Goal: Transaction & Acquisition: Purchase product/service

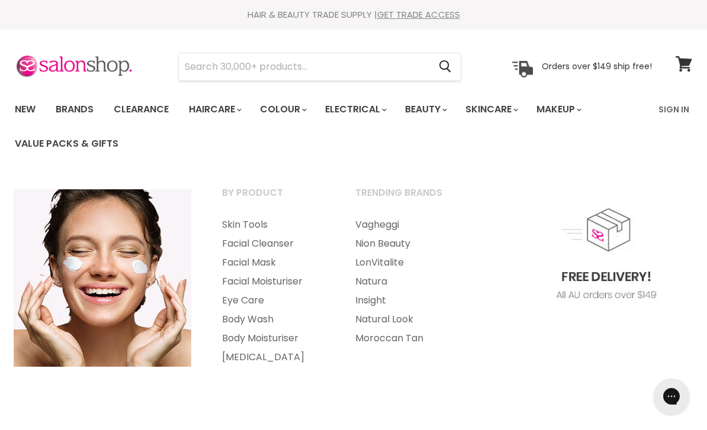
click at [234, 65] on input "Search" at bounding box center [304, 66] width 250 height 27
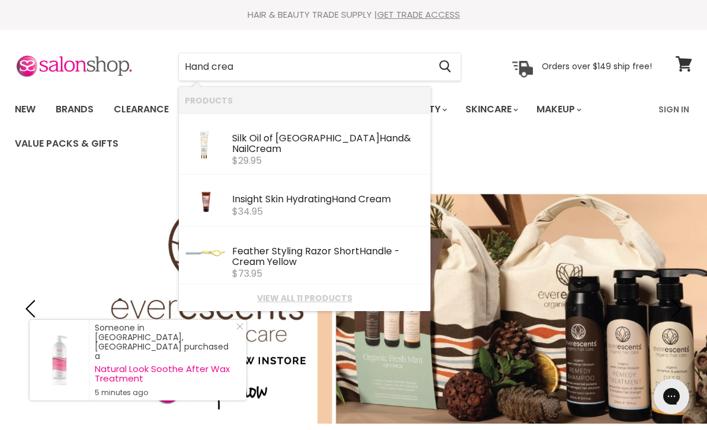
type input "Hand cream"
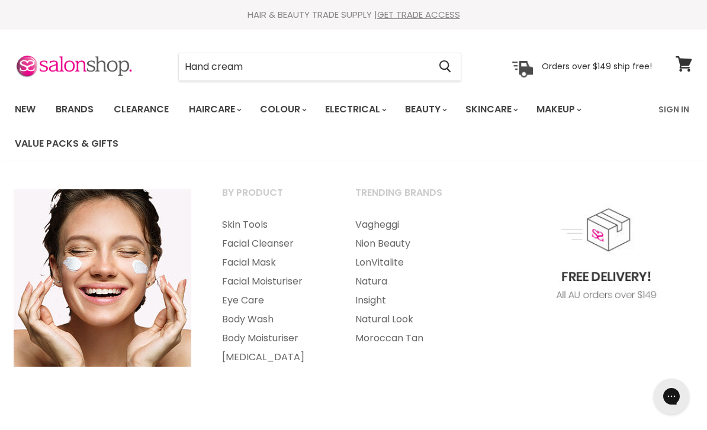
click at [256, 66] on input "Hand cream" at bounding box center [304, 66] width 250 height 27
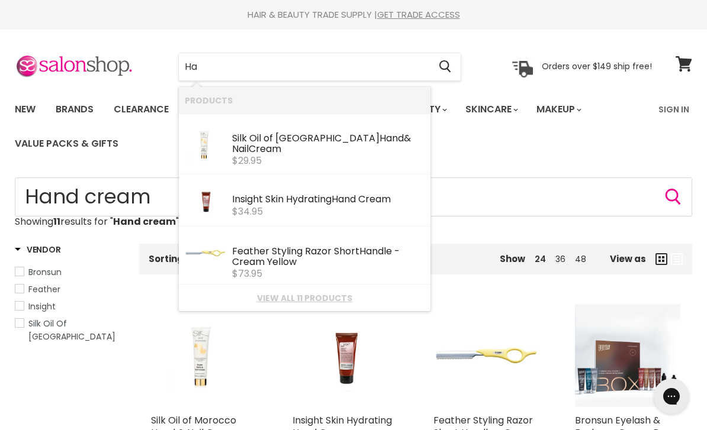
type input "H"
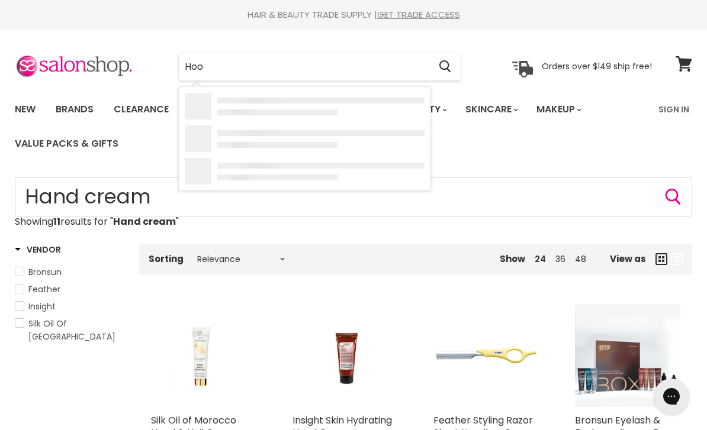
type input "Hoof"
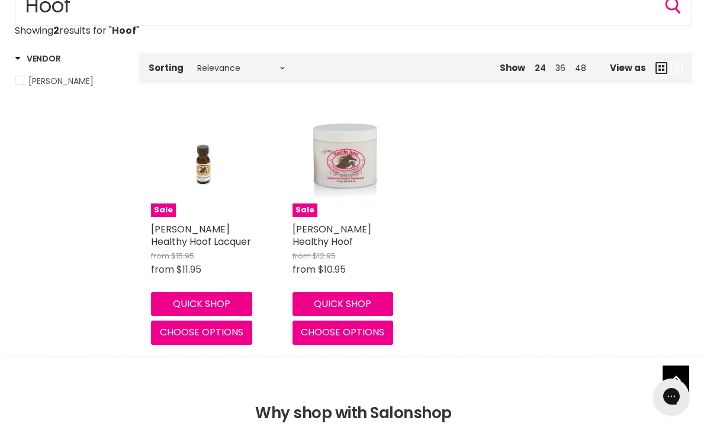
scroll to position [187, 0]
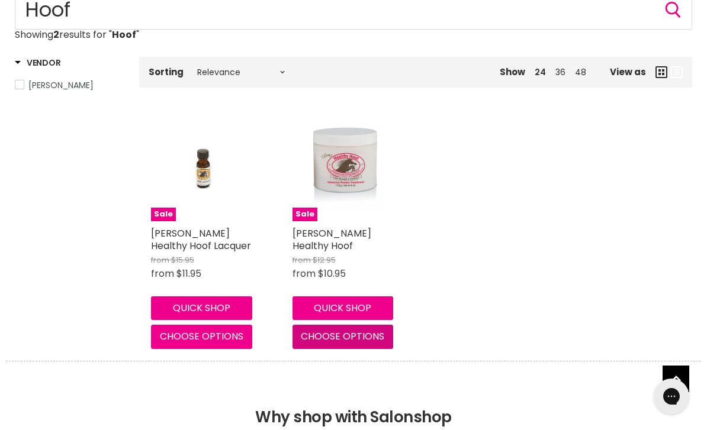
click at [343, 330] on span "Choose options" at bounding box center [342, 337] width 83 height 14
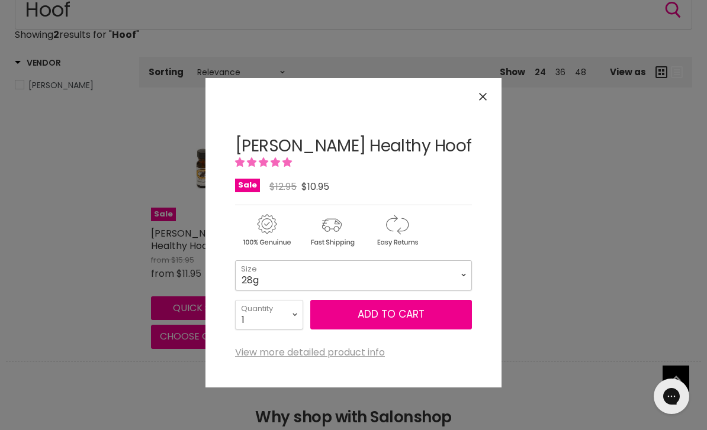
click at [305, 269] on select "28g 113g" at bounding box center [353, 275] width 237 height 30
select select "113g"
click at [373, 306] on button "Add to cart" at bounding box center [391, 315] width 162 height 30
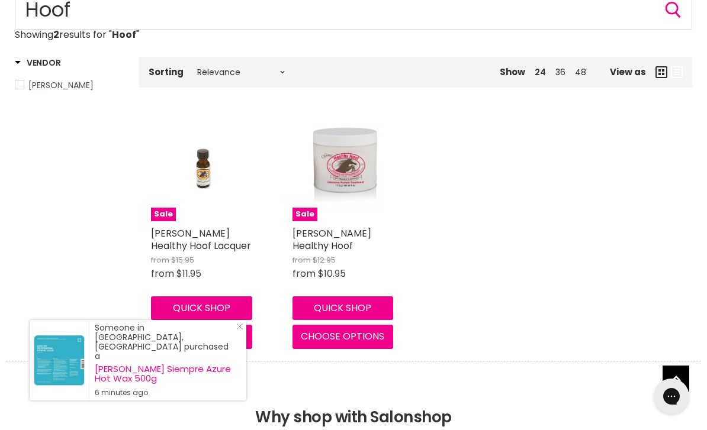
click at [34, 256] on div "Home Search results for “Hoof” (2) Hoof Showing 2 results for " Hoof " Vendor G…" at bounding box center [353, 176] width 707 height 371
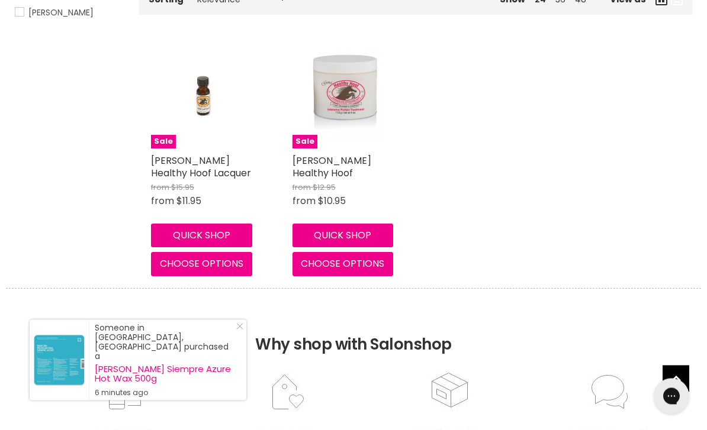
scroll to position [260, 0]
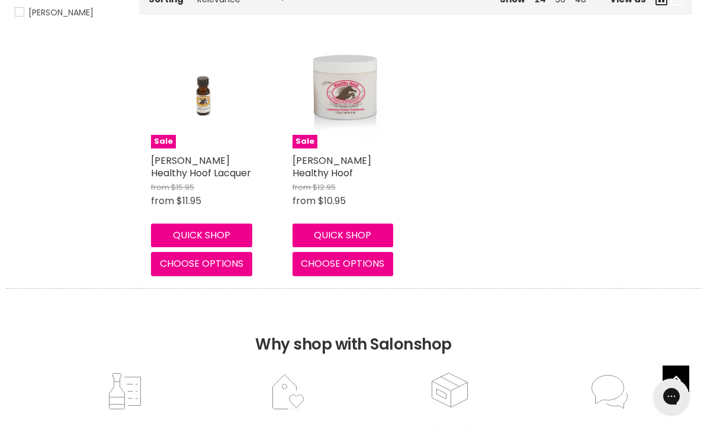
click at [207, 162] on link "[PERSON_NAME] Healthy Hoof Lacquer" at bounding box center [201, 167] width 100 height 26
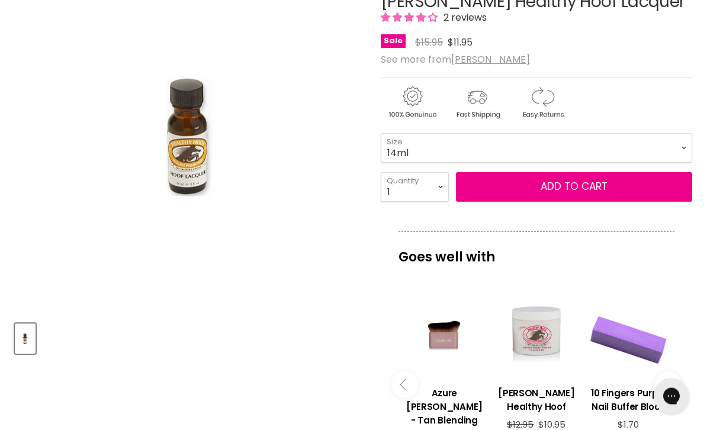
scroll to position [211, 0]
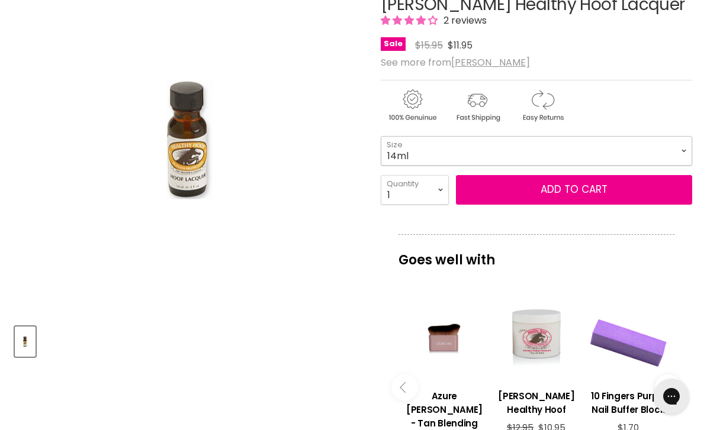
click at [456, 147] on select "14ml 118ml" at bounding box center [536, 151] width 311 height 30
click at [510, 182] on button "Add to cart" at bounding box center [574, 190] width 236 height 30
click at [559, 188] on span "Add to cart" at bounding box center [573, 189] width 67 height 14
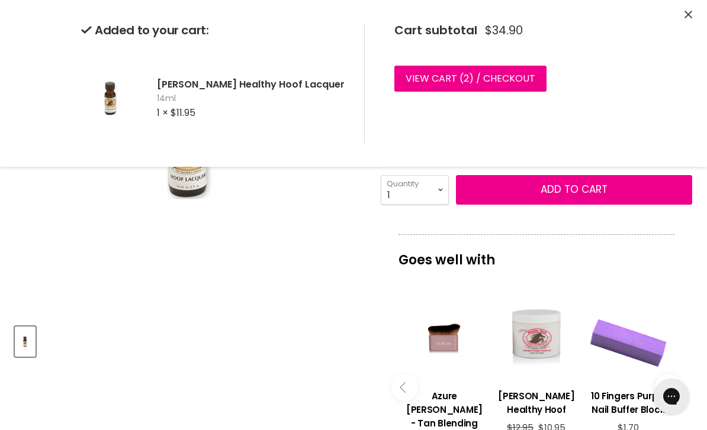
click at [72, 218] on div "Click or scroll to zoom Tap or pinch to zoom" at bounding box center [189, 140] width 349 height 349
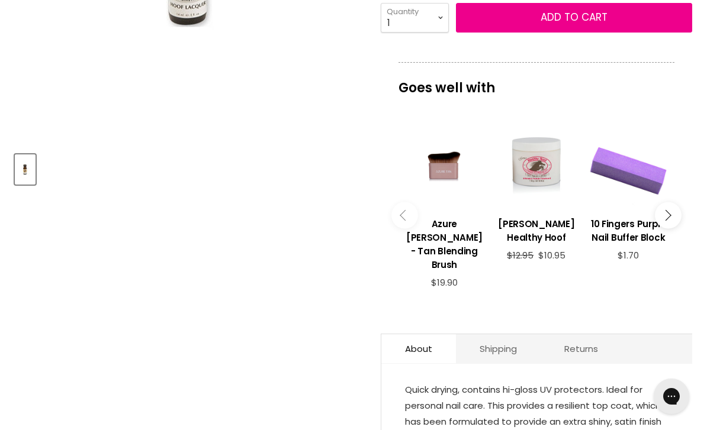
scroll to position [0, 0]
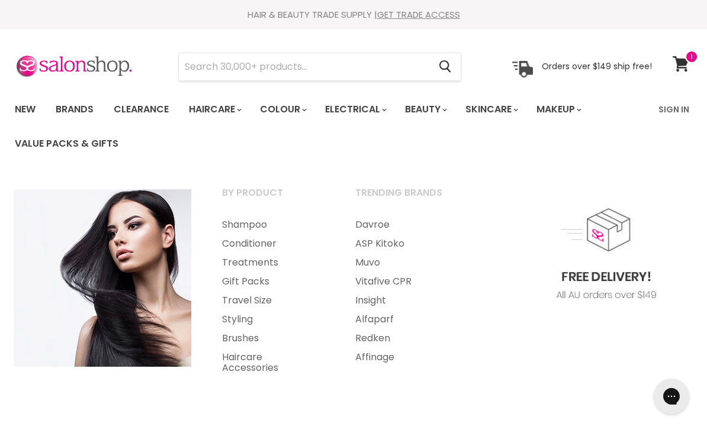
click at [241, 281] on link "Gift Packs" at bounding box center [272, 281] width 131 height 19
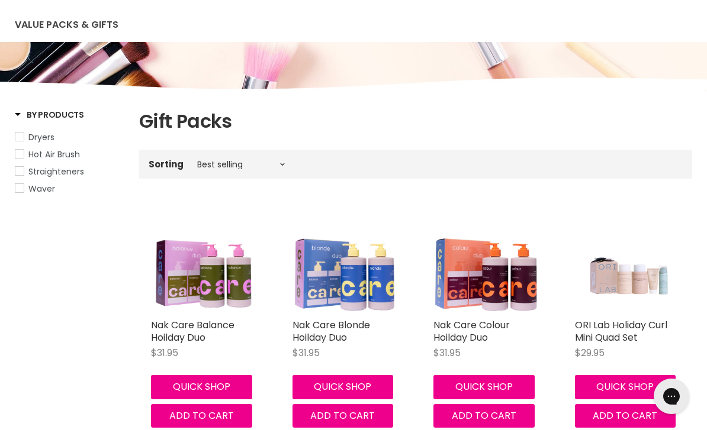
scroll to position [118, 0]
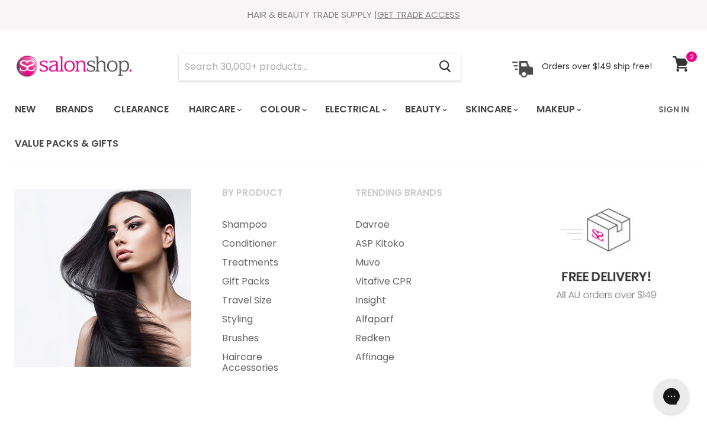
click at [243, 297] on link "Travel Size" at bounding box center [272, 300] width 131 height 19
click at [246, 222] on link "Shampoo" at bounding box center [272, 224] width 131 height 19
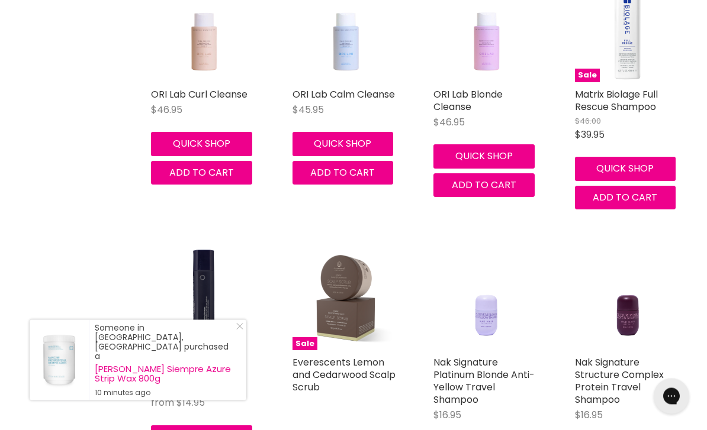
scroll to position [1168, 0]
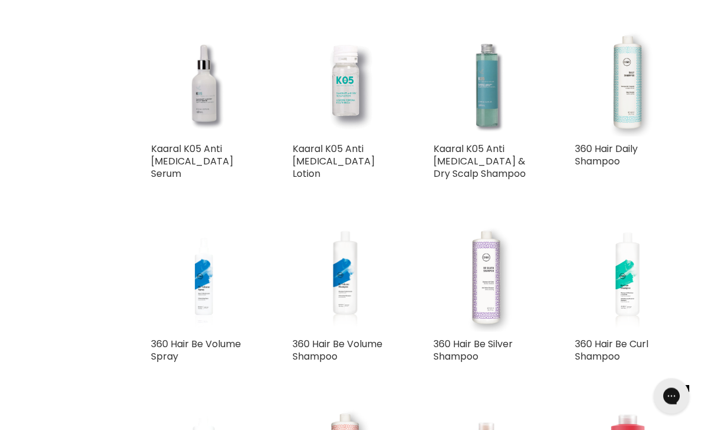
scroll to position [5657, 0]
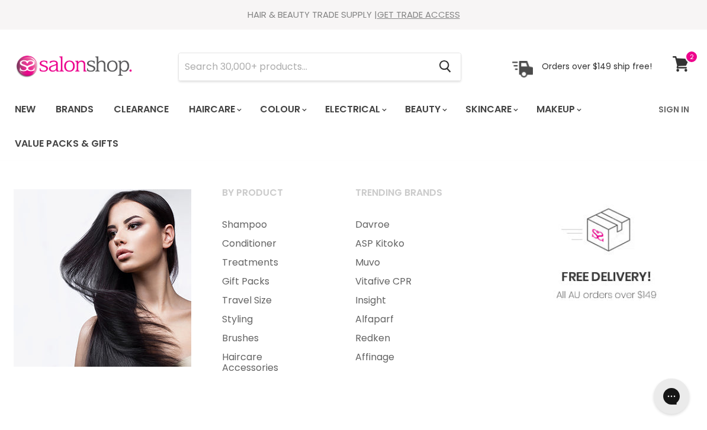
click at [237, 316] on link "Styling" at bounding box center [272, 319] width 131 height 19
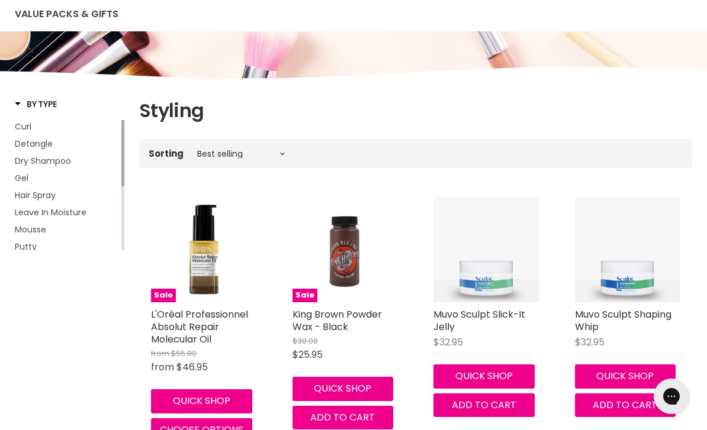
click at [40, 198] on span "Hair Spray" at bounding box center [35, 195] width 41 height 12
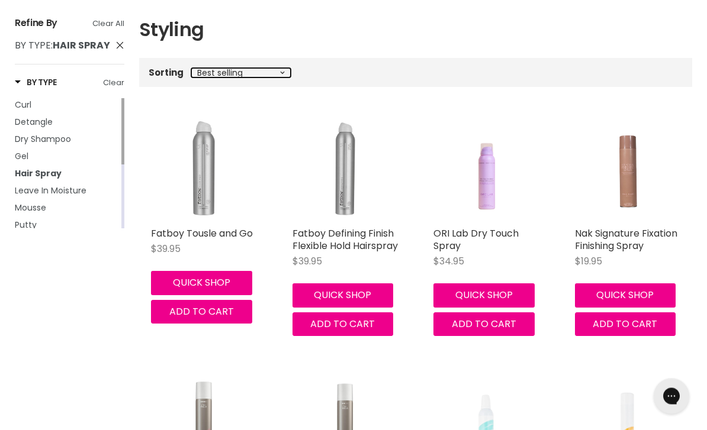
click at [244, 69] on select "Best selling Featured Price, low to high Price, high to low Alphabetically, A-Z…" at bounding box center [240, 73] width 99 height 9
select select "price-ascending"
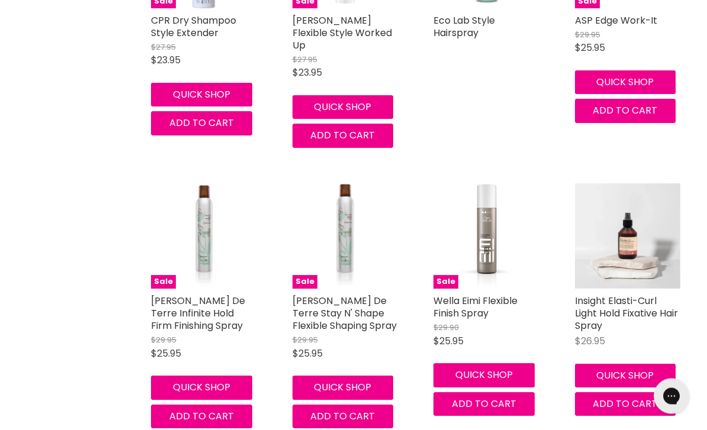
scroll to position [2962, 0]
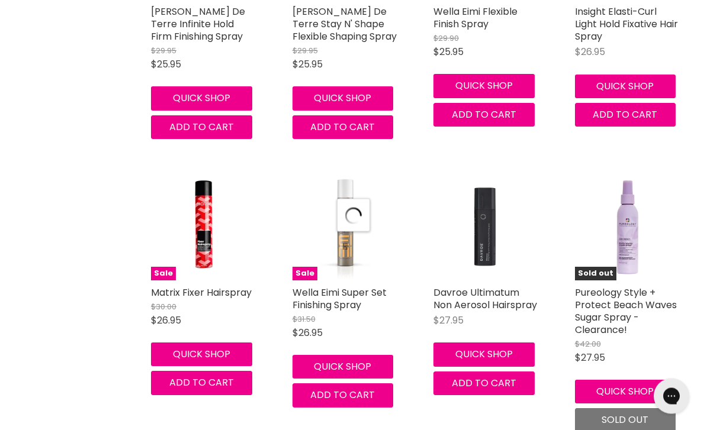
scroll to position [3238, 0]
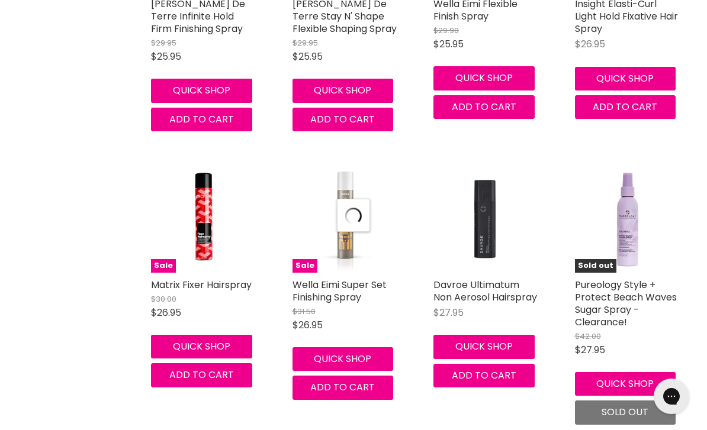
select select "price-ascending"
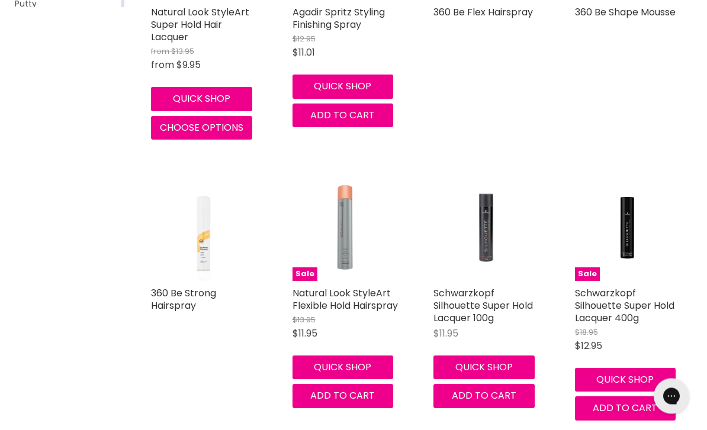
scroll to position [433, 0]
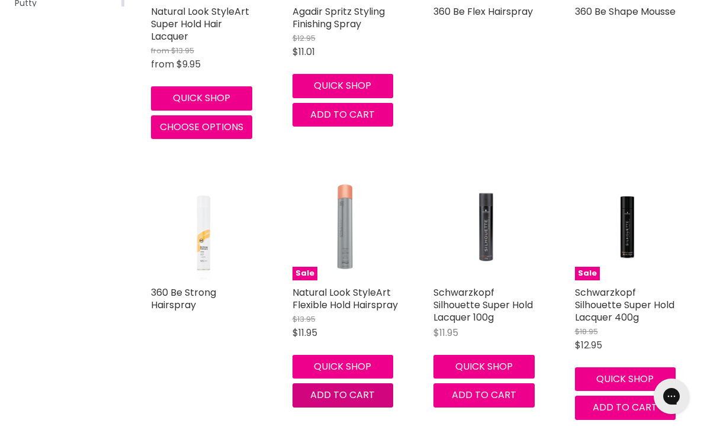
click at [342, 402] on span "Add to cart" at bounding box center [342, 395] width 65 height 14
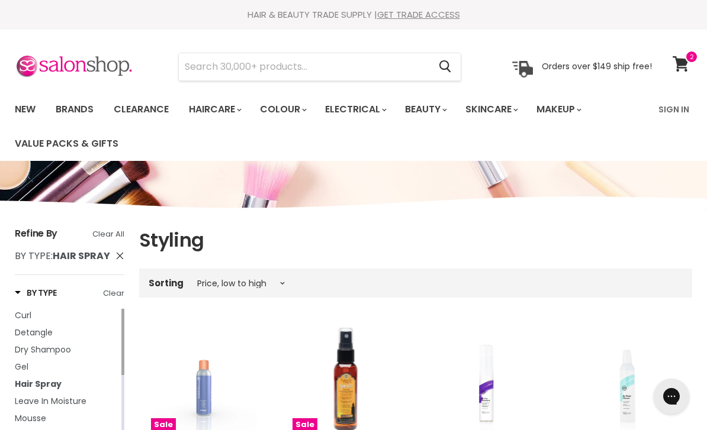
click at [40, 346] on span "Dry Shampoo" at bounding box center [43, 350] width 56 height 12
select select "price-ascending"
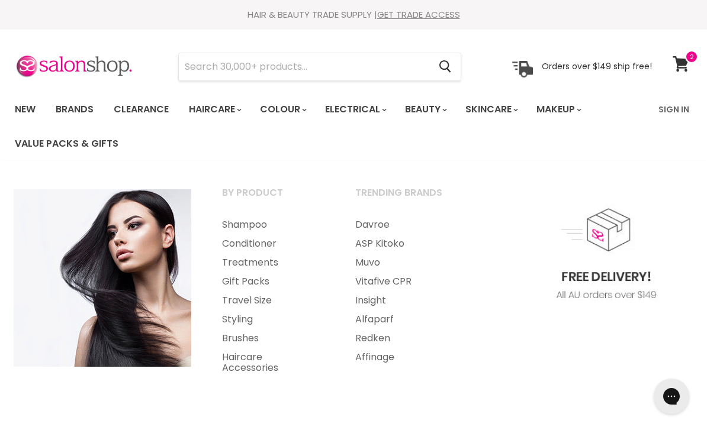
click at [375, 334] on link "Redken" at bounding box center [405, 338] width 131 height 19
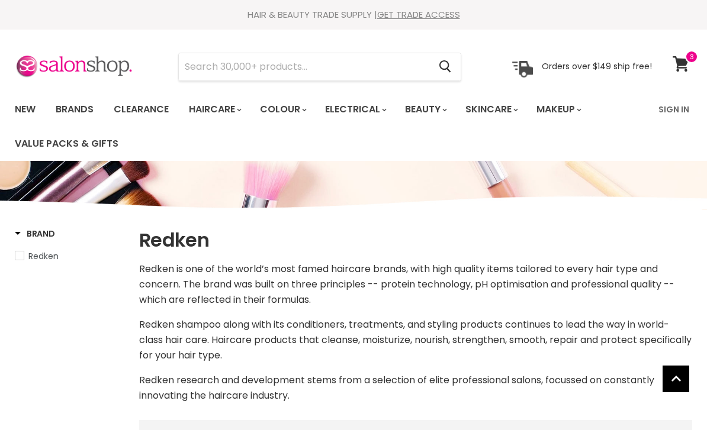
select select "manual"
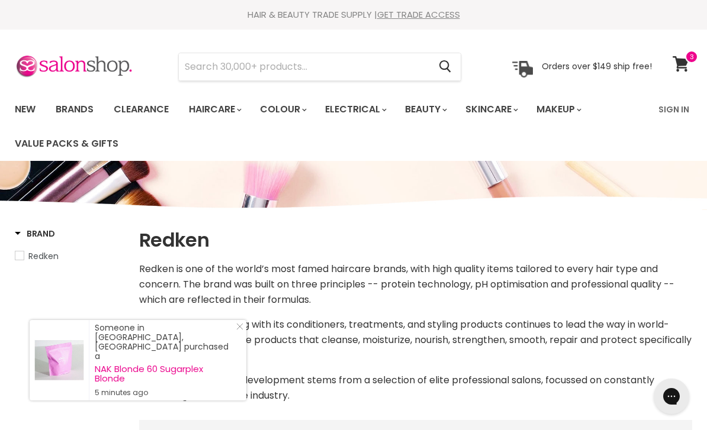
click at [77, 108] on link "Brands" at bounding box center [75, 109] width 56 height 25
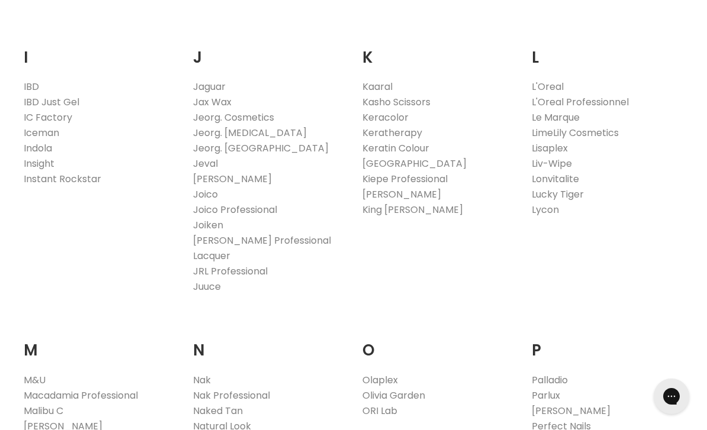
scroll to position [1059, 0]
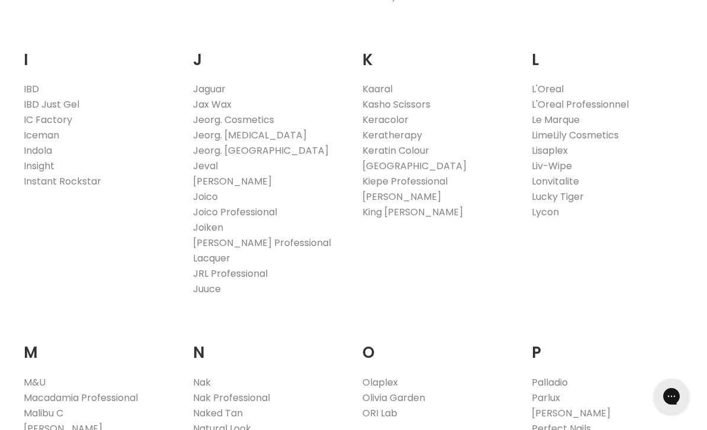
click at [223, 213] on link "Joico Professional" at bounding box center [235, 212] width 84 height 14
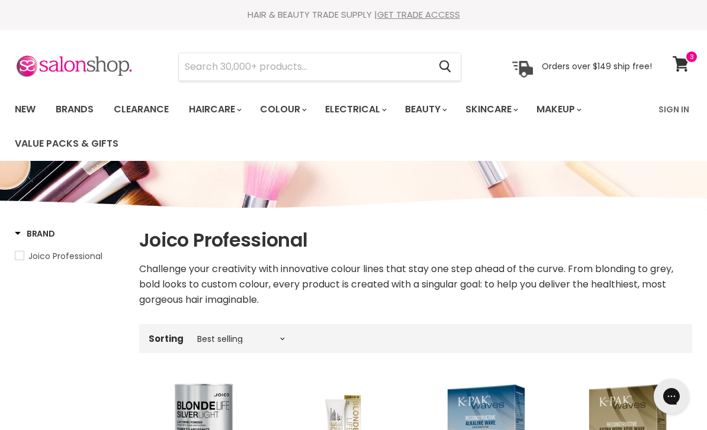
click at [78, 105] on link "Brands" at bounding box center [75, 109] width 56 height 25
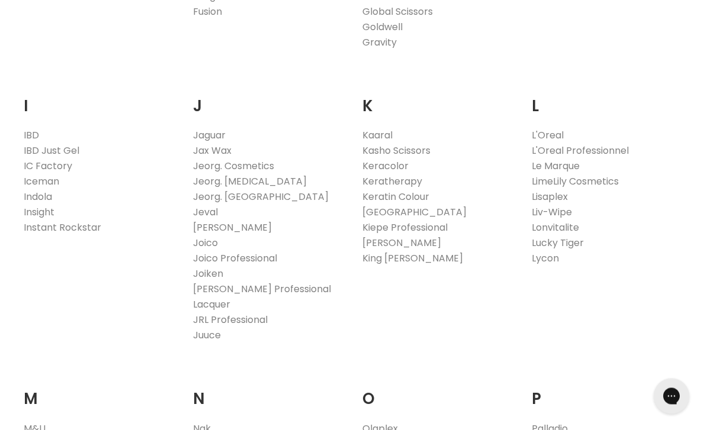
scroll to position [1003, 0]
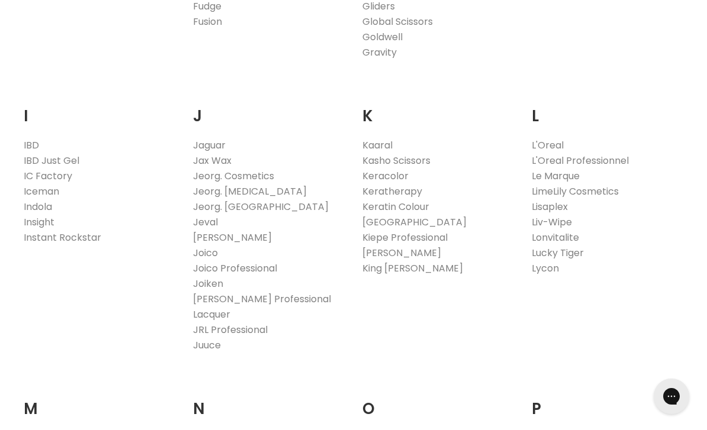
click at [206, 249] on link "Joico" at bounding box center [205, 253] width 25 height 14
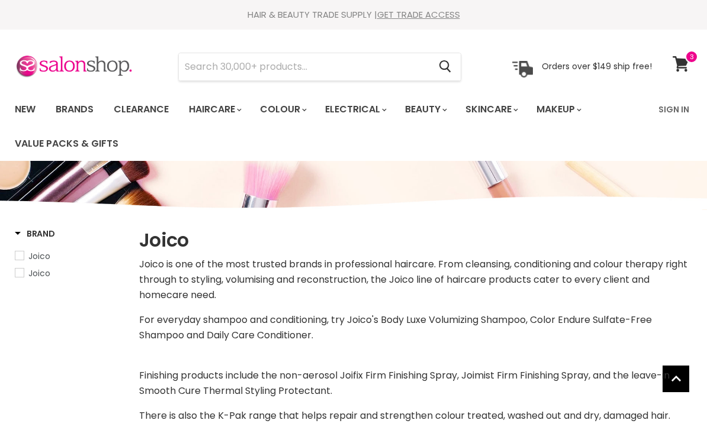
select select "manual"
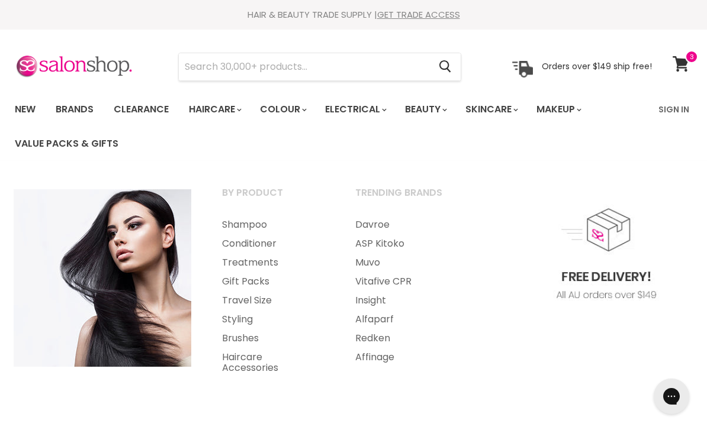
click at [240, 336] on link "Brushes" at bounding box center [272, 338] width 131 height 19
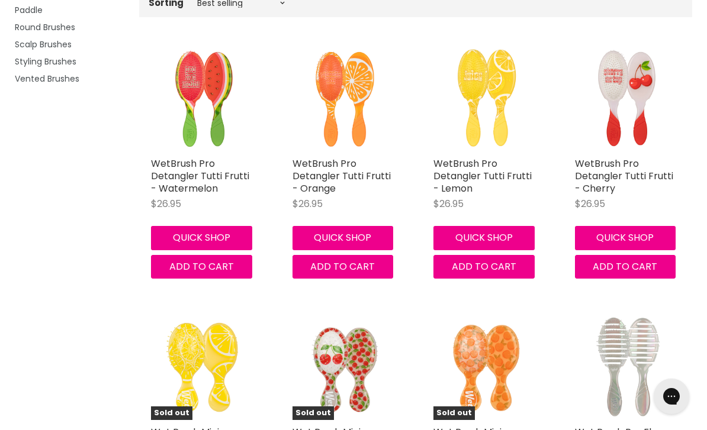
scroll to position [281, 0]
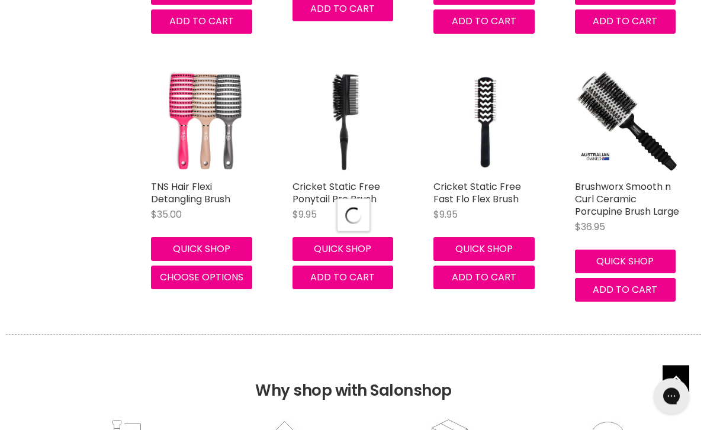
scroll to position [3236, 0]
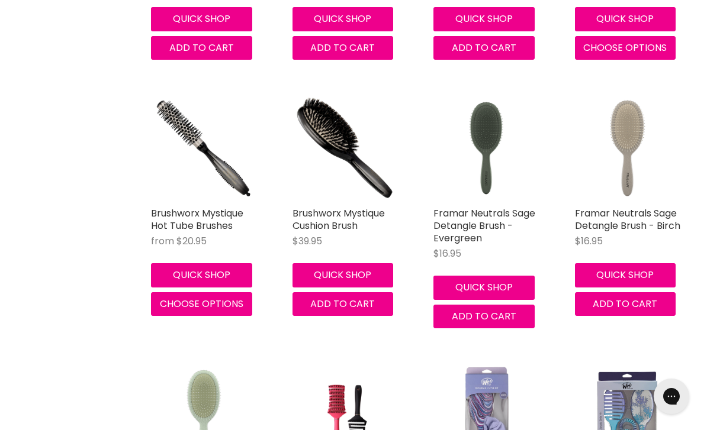
scroll to position [9412, 0]
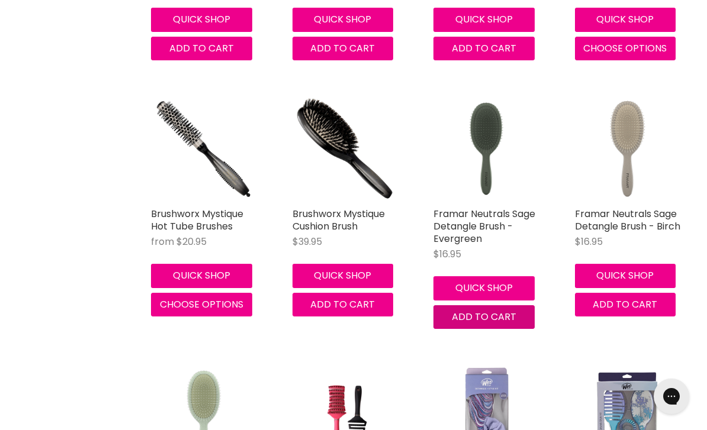
click at [476, 310] on span "Add to cart" at bounding box center [484, 317] width 65 height 14
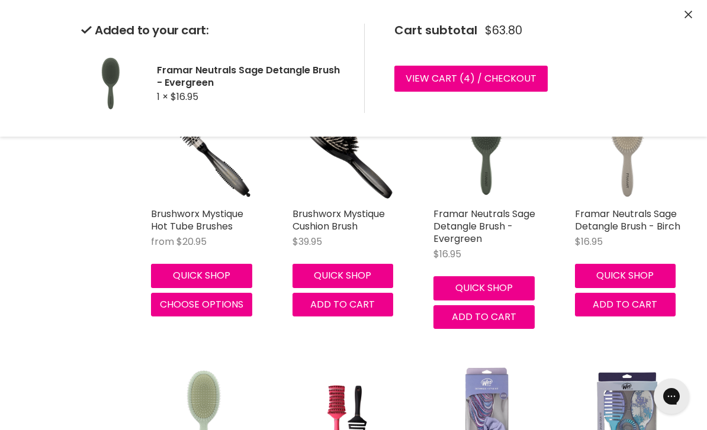
click at [462, 72] on link "View cart ( 4 ) / Checkout" at bounding box center [470, 79] width 153 height 26
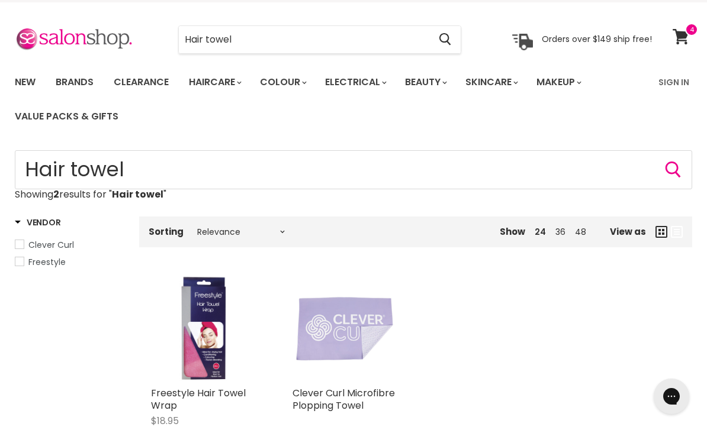
scroll to position [26, 0]
click at [271, 43] on input "Hair towel" at bounding box center [304, 40] width 250 height 27
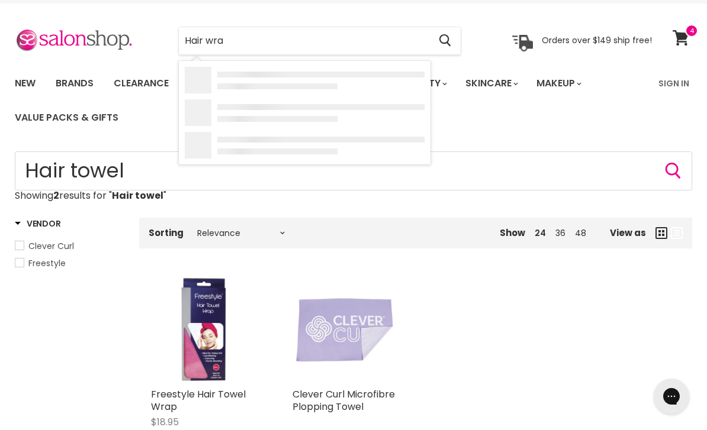
type input "Hair wrap"
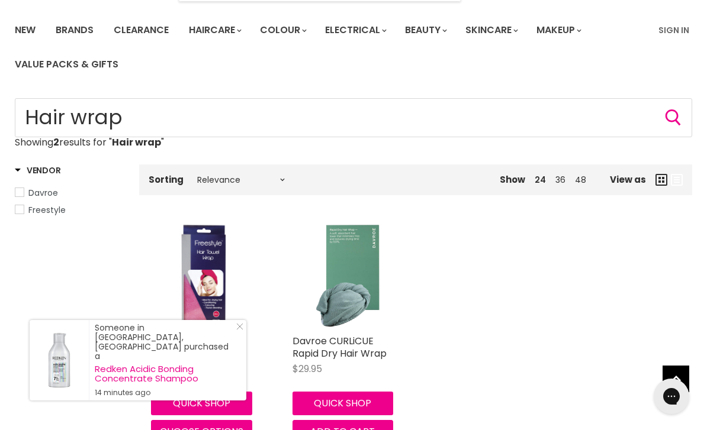
scroll to position [75, 0]
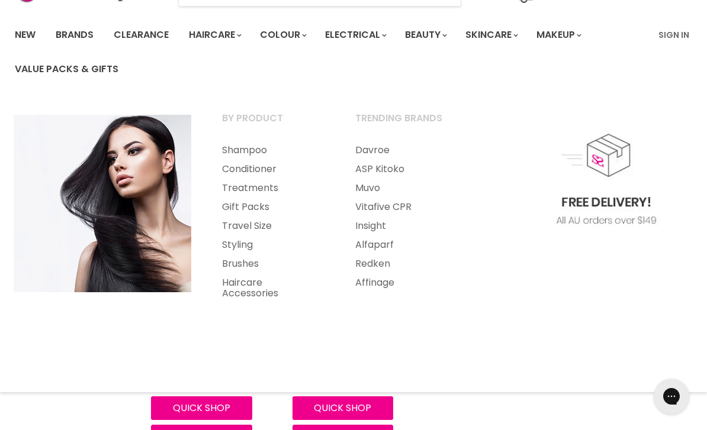
click at [244, 286] on link "Haircare Accessories" at bounding box center [272, 289] width 131 height 30
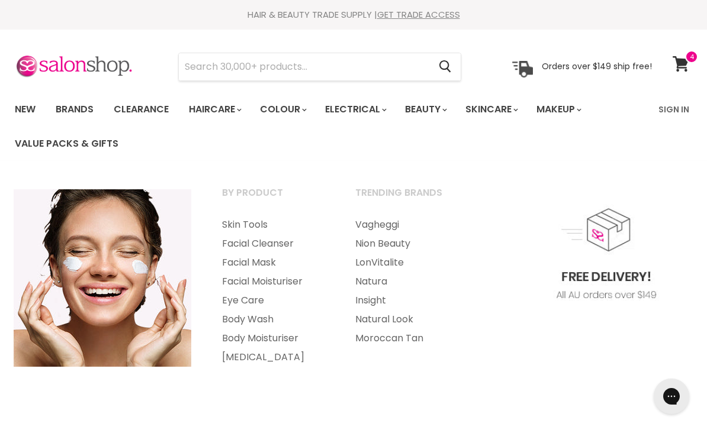
click at [246, 319] on link "Body Wash" at bounding box center [272, 319] width 131 height 19
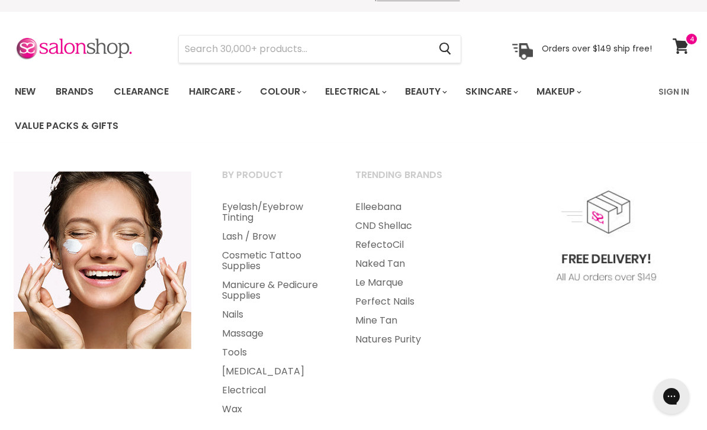
scroll to position [37, 0]
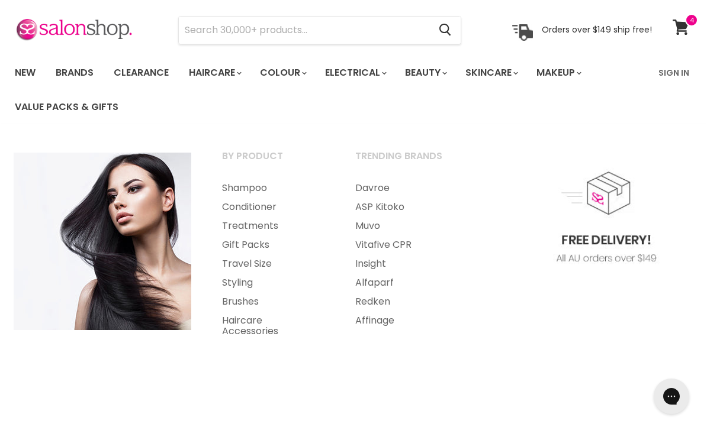
click at [149, 69] on link "Clearance" at bounding box center [141, 72] width 73 height 25
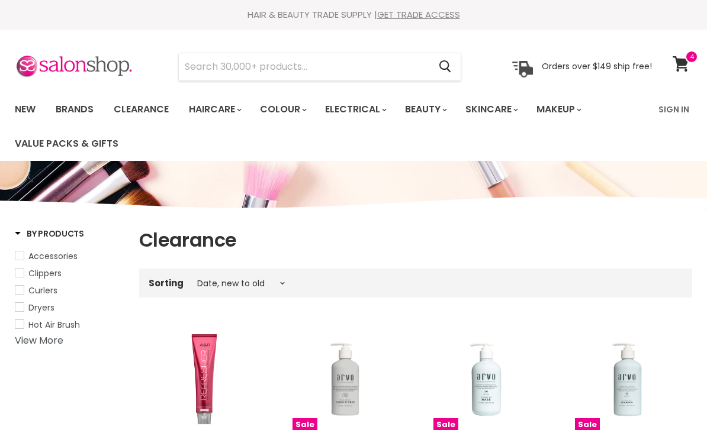
select select "created-descending"
click at [681, 54] on link "View cart" at bounding box center [682, 63] width 31 height 27
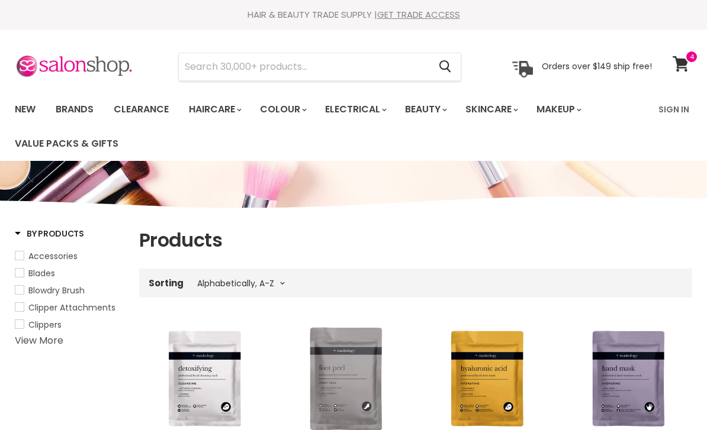
select select "title-ascending"
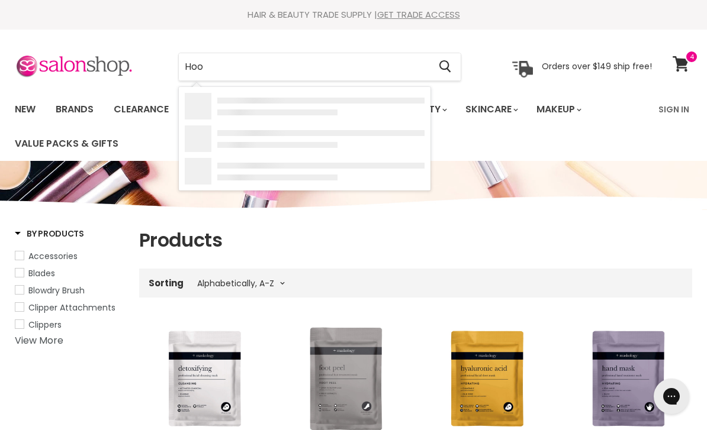
type input "Hoof"
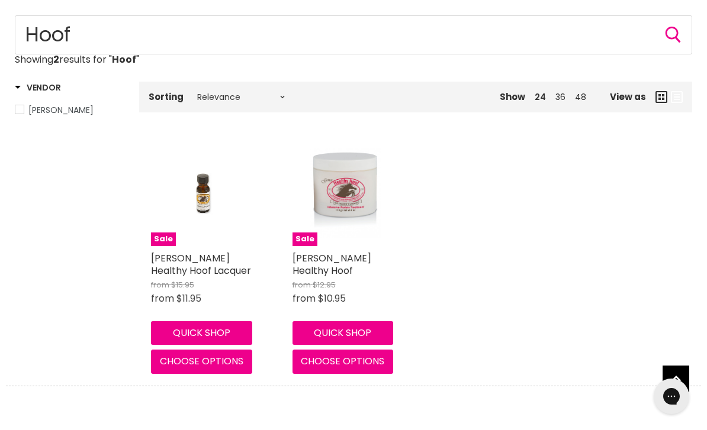
click at [333, 188] on img "Main content" at bounding box center [345, 194] width 70 height 106
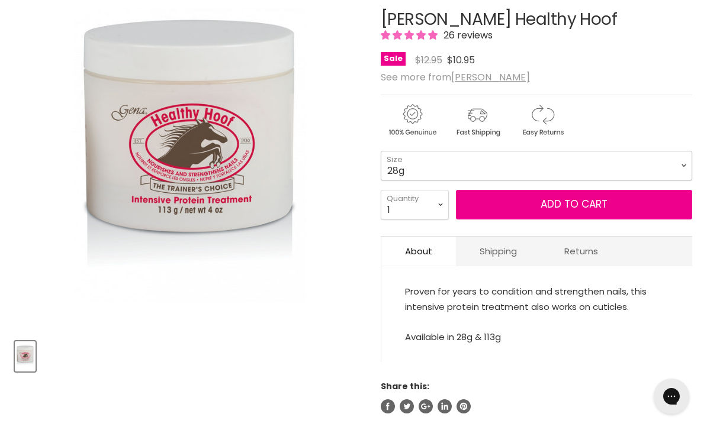
click at [422, 166] on select "28g 113g" at bounding box center [536, 166] width 311 height 30
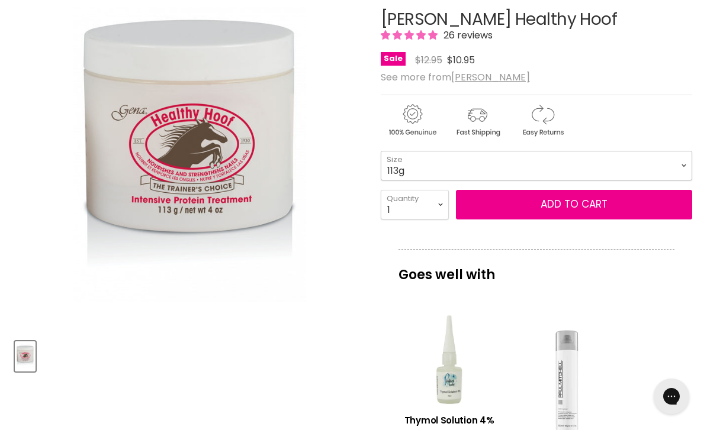
select select "113g"
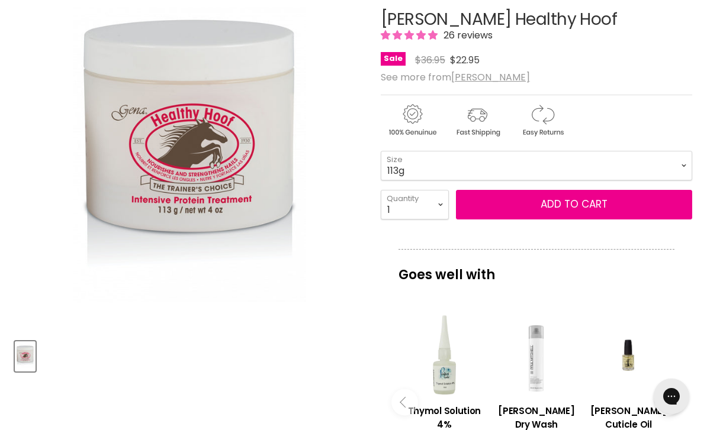
click at [510, 201] on button "Add to cart" at bounding box center [574, 205] width 236 height 30
click at [560, 206] on button "Add to cart" at bounding box center [574, 205] width 236 height 30
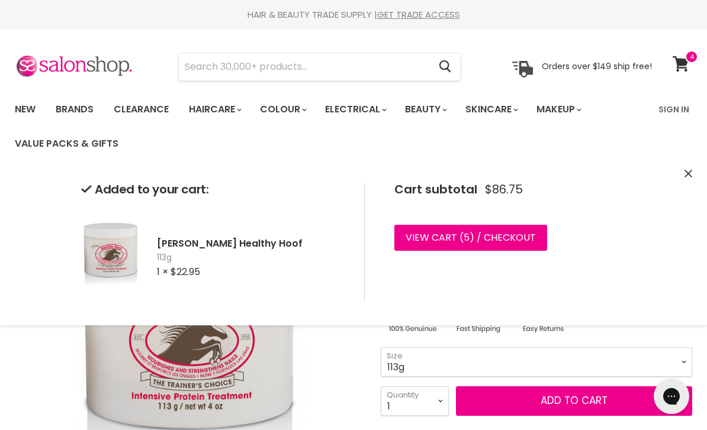
scroll to position [2, 0]
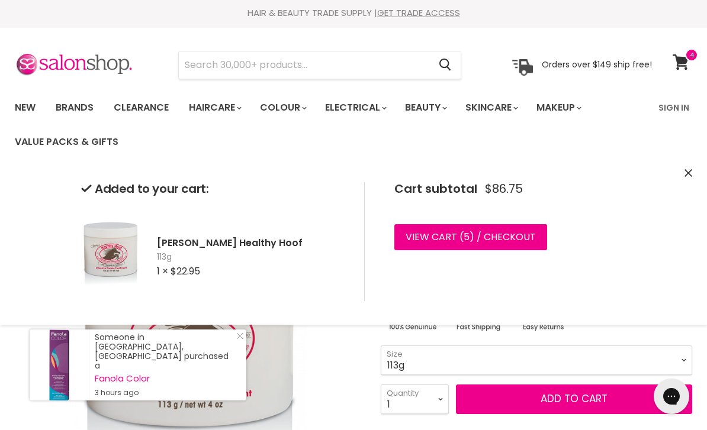
click at [447, 233] on link "View cart ( 5 ) / Checkout" at bounding box center [470, 237] width 153 height 26
